Goal: Task Accomplishment & Management: Manage account settings

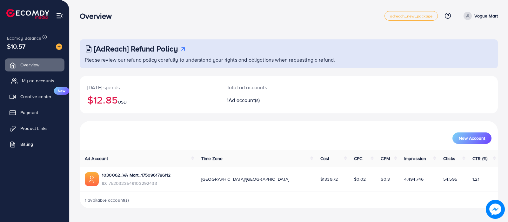
click at [44, 76] on link "My ad accounts" at bounding box center [35, 80] width 60 height 13
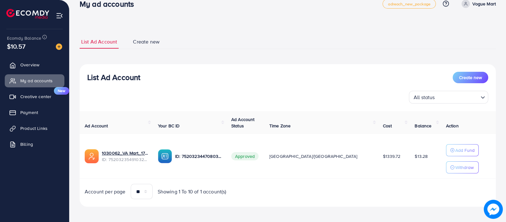
scroll to position [14, 0]
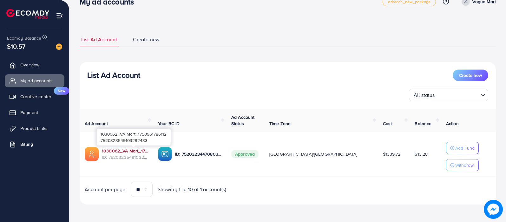
click at [127, 150] on link "1030062_VA Mart_1750961786112" at bounding box center [125, 151] width 46 height 6
click at [148, 149] on link "1030062_VA Mart_1750961786112" at bounding box center [125, 151] width 46 height 6
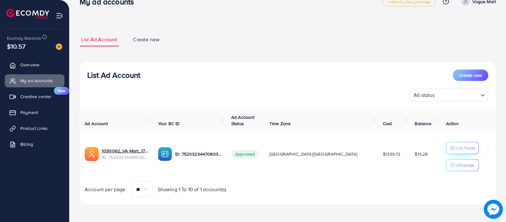
click at [446, 147] on button "Add Fund" at bounding box center [462, 148] width 33 height 12
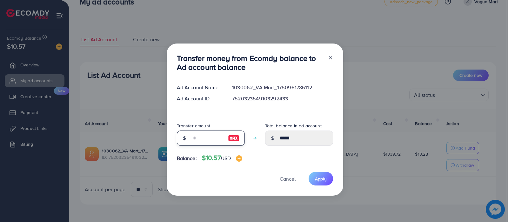
click at [202, 140] on input "number" at bounding box center [207, 137] width 32 height 15
type input "**"
type input "*****"
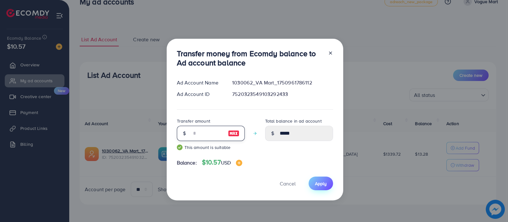
type input "**"
click at [329, 185] on button "Apply" at bounding box center [320, 183] width 24 height 14
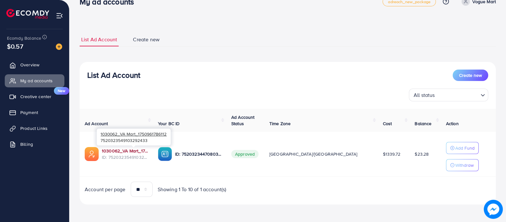
click at [137, 149] on link "1030062_VA Mart_1750961786112" at bounding box center [125, 151] width 46 height 6
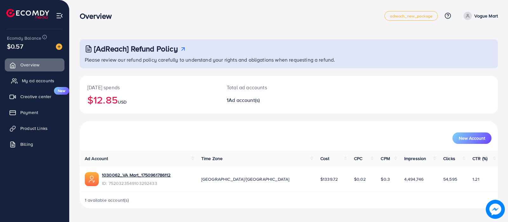
click at [31, 80] on span "My ad accounts" at bounding box center [38, 80] width 32 height 6
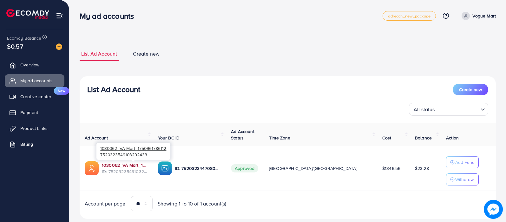
click at [148, 164] on link "1030062_VA Mart_1750961786112" at bounding box center [125, 165] width 46 height 6
click at [32, 129] on span "Product Links" at bounding box center [35, 128] width 27 height 6
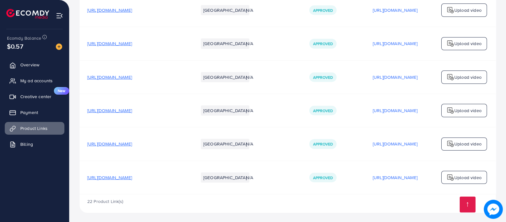
scroll to position [629, 0]
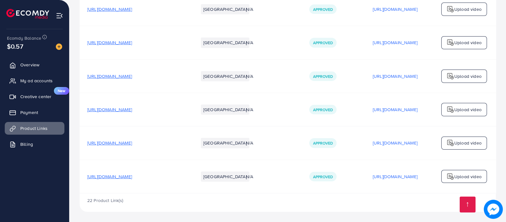
click at [132, 175] on span "https://voguealaska.pk/products/tomi-t-075-original-date-business-class-strap-w…" at bounding box center [109, 176] width 45 height 6
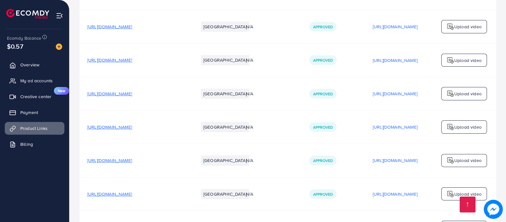
scroll to position [158, 0]
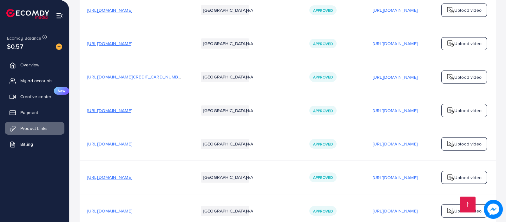
click at [132, 145] on span "https://voguealaska.pk/products/hub-classic-fusion-wrist-watch-for-men" at bounding box center [109, 144] width 45 height 6
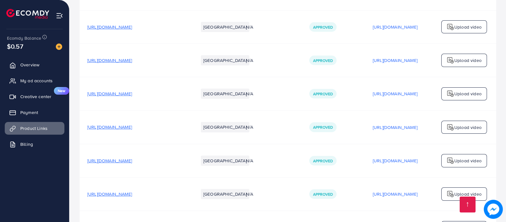
scroll to position [629, 0]
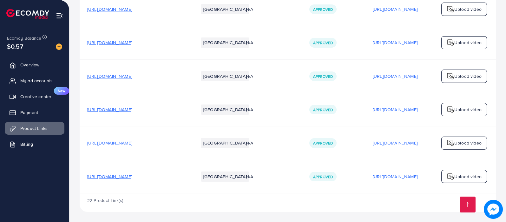
click at [132, 111] on div "https://voguealaska.pk/products/revolutionary-bearing-full-steel-magnetic-lock-…" at bounding box center [109, 109] width 45 height 6
click at [132, 108] on span "https://voguealaska.pk/products/revolutionary-bearing-full-steel-magnetic-lock-…" at bounding box center [109, 109] width 45 height 6
click at [42, 83] on span "My ad accounts" at bounding box center [38, 80] width 32 height 6
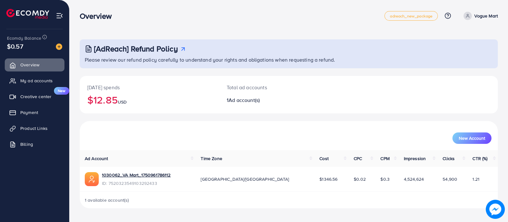
click at [40, 71] on ul "Overview My ad accounts Creative center New Payment Product Links Billing" at bounding box center [34, 106] width 69 height 101
click at [34, 84] on link "My ad accounts" at bounding box center [35, 80] width 60 height 13
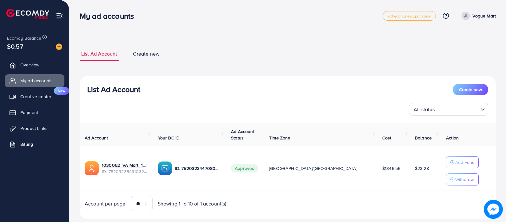
scroll to position [14, 0]
